Goal: Information Seeking & Learning: Learn about a topic

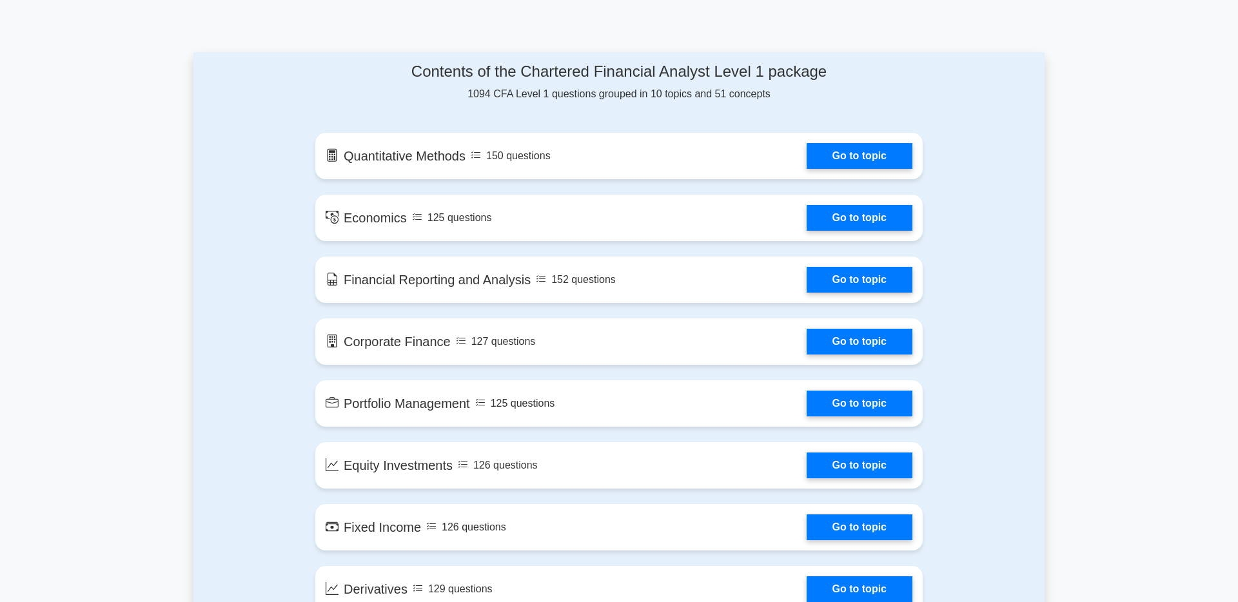
scroll to position [630, 0]
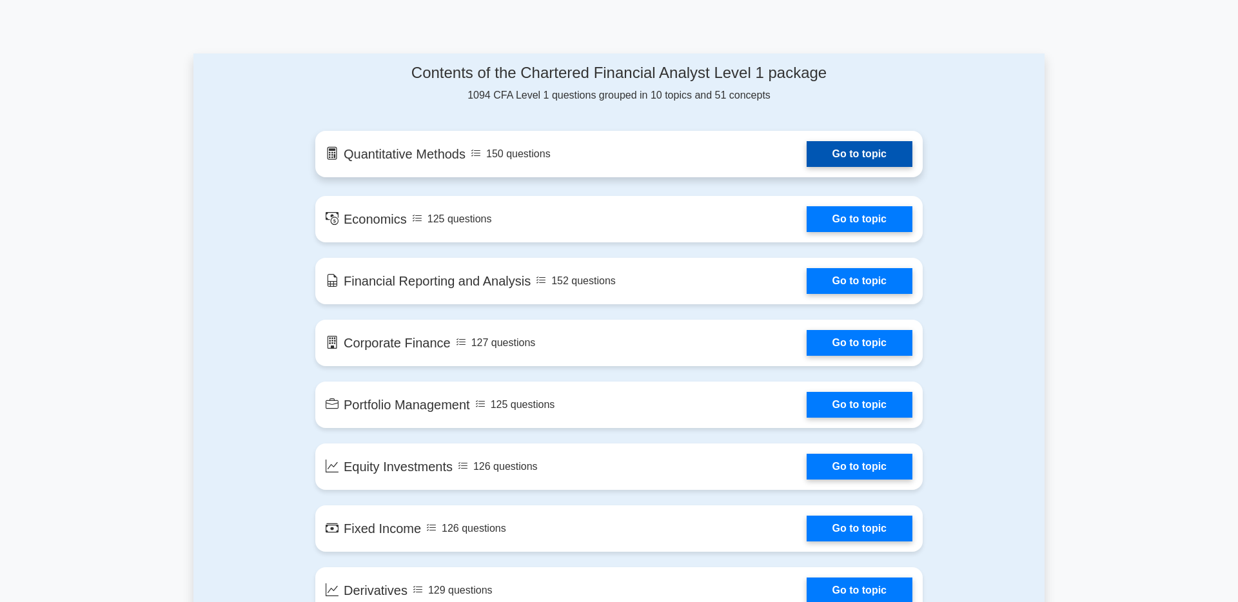
click at [839, 154] on link "Go to topic" at bounding box center [860, 154] width 106 height 26
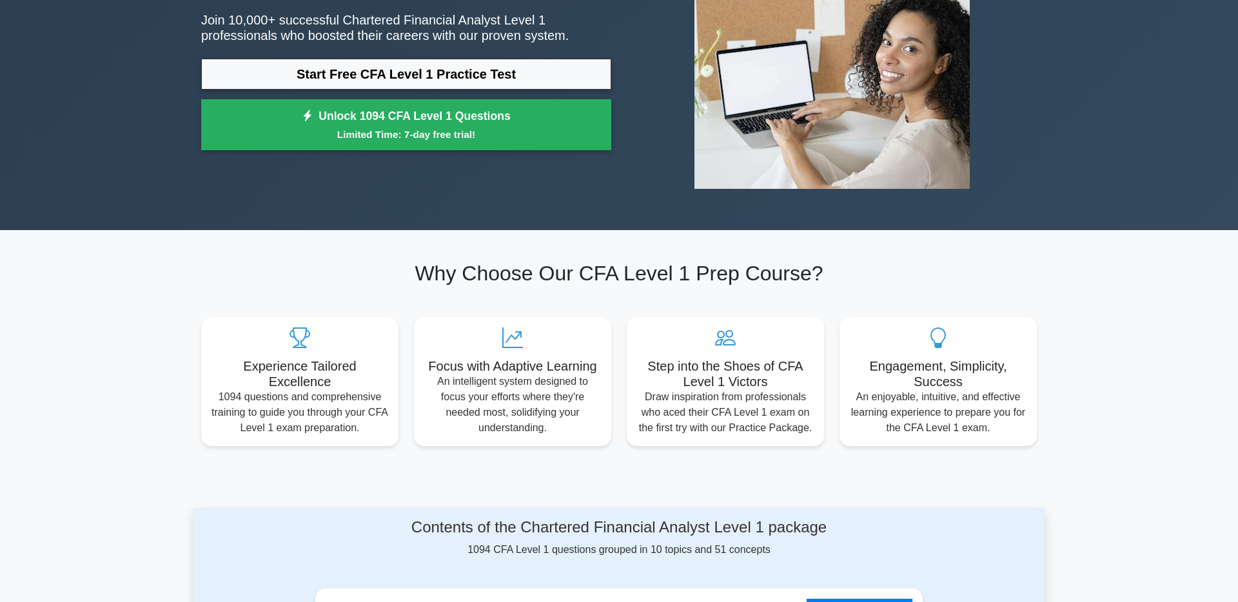
scroll to position [0, 0]
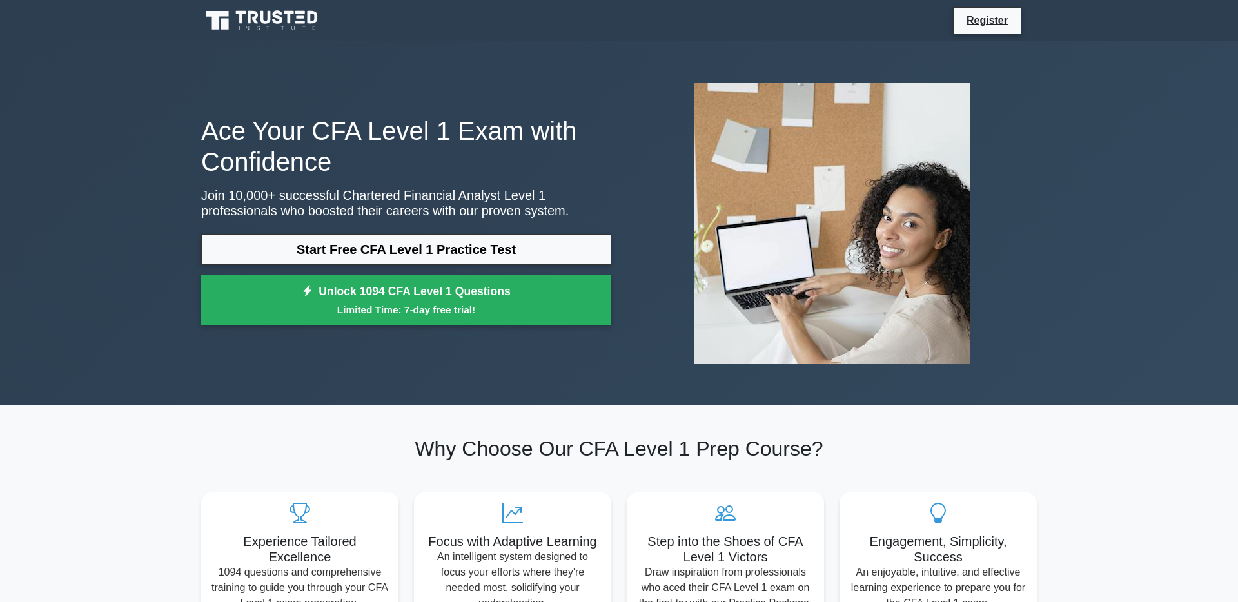
click at [263, 27] on icon at bounding box center [263, 20] width 124 height 25
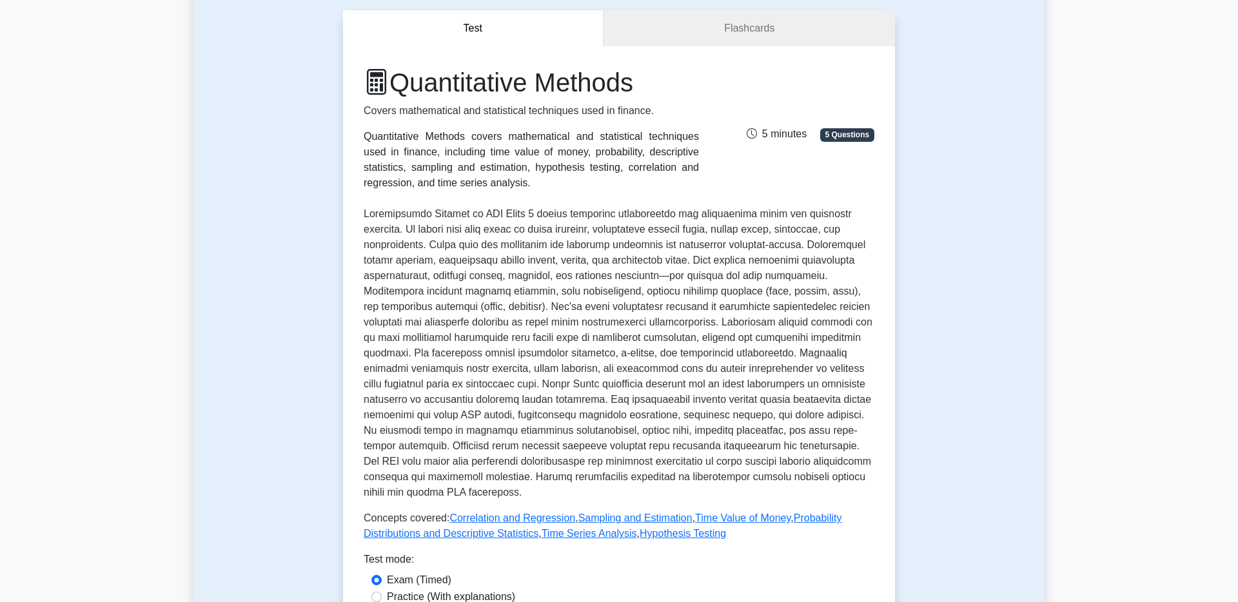
scroll to position [368, 0]
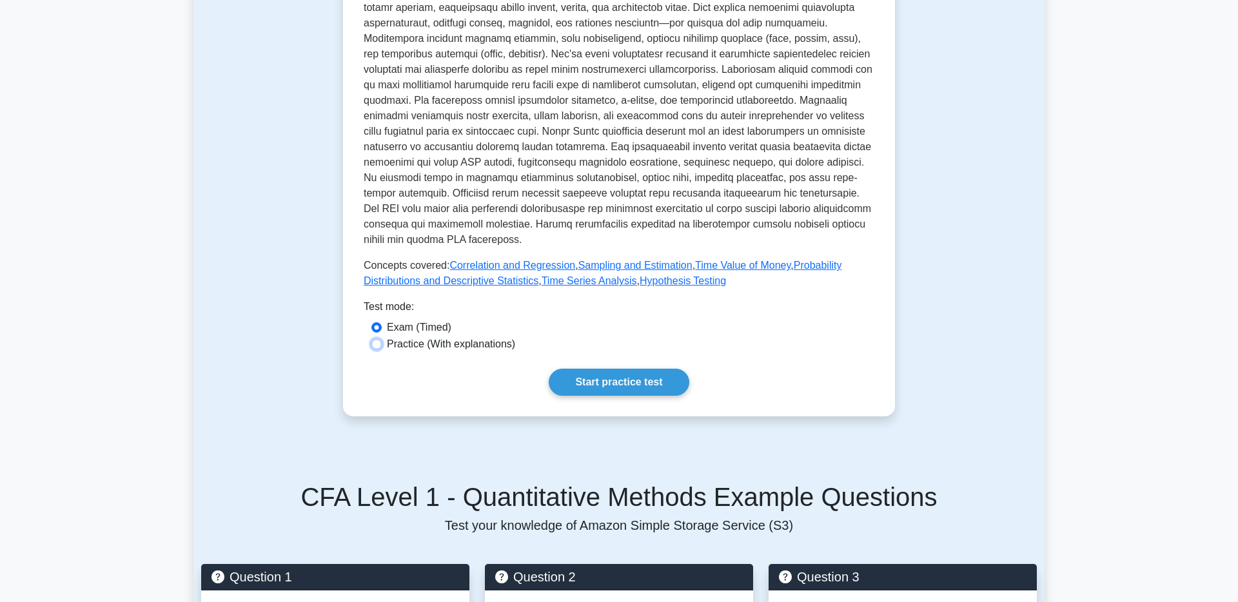
click at [375, 344] on input "Practice (With explanations)" at bounding box center [377, 344] width 10 height 10
radio input "true"
click at [624, 391] on link "Start practice test" at bounding box center [619, 382] width 140 height 27
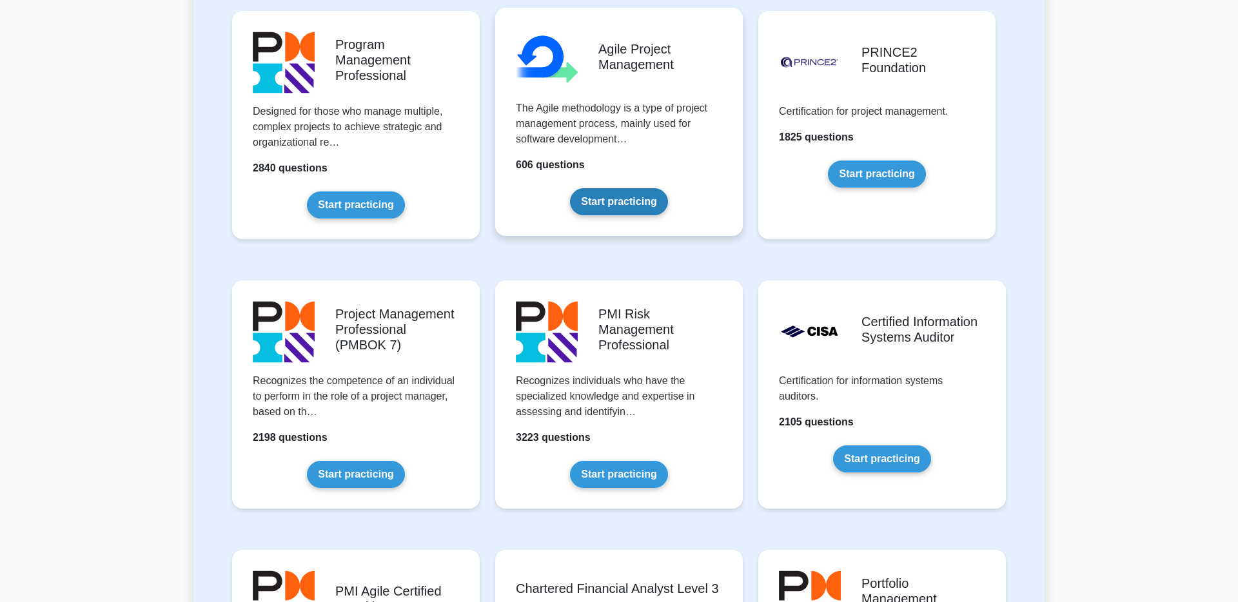
scroll to position [860, 0]
